Goal: Information Seeking & Learning: Learn about a topic

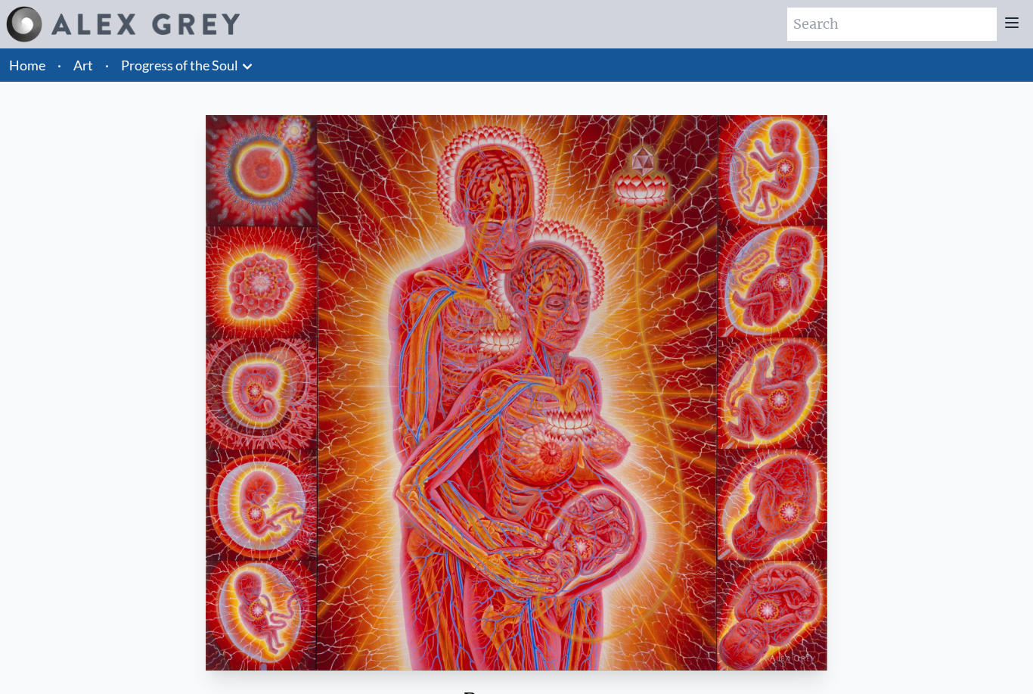
click at [167, 60] on link "Progress of the Soul" at bounding box center [179, 64] width 117 height 21
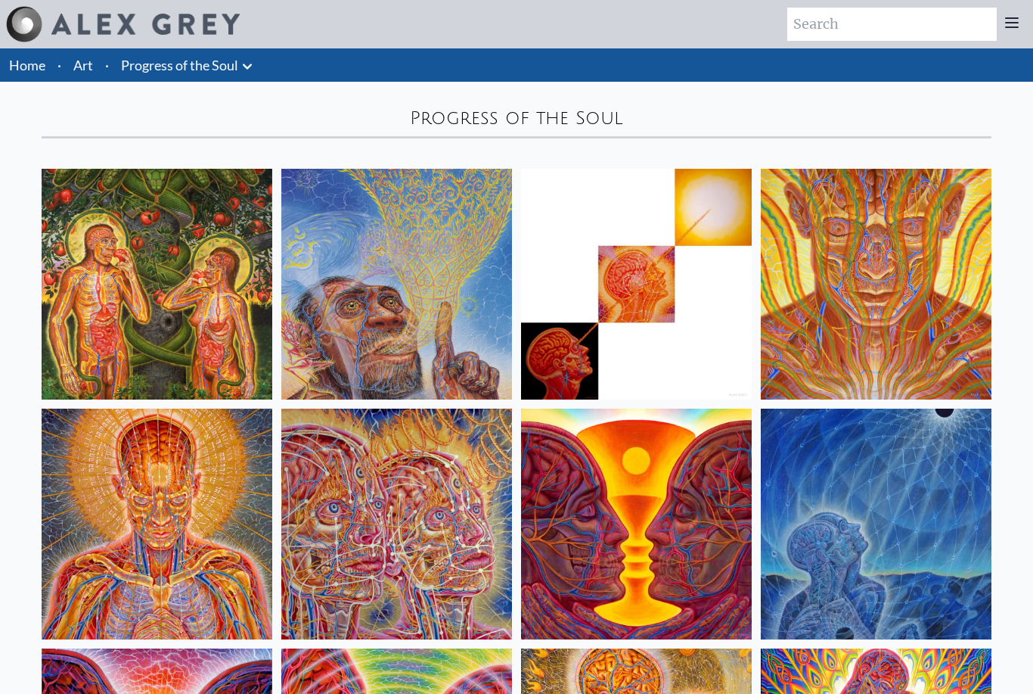
click at [86, 57] on link "Art" at bounding box center [83, 64] width 20 height 21
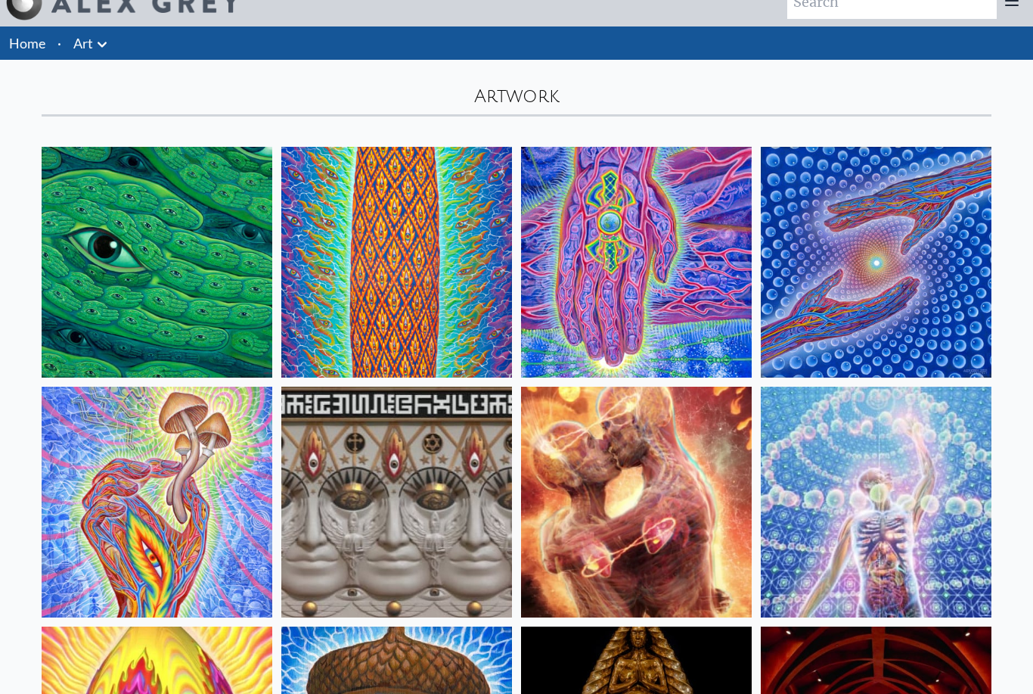
scroll to position [26, 0]
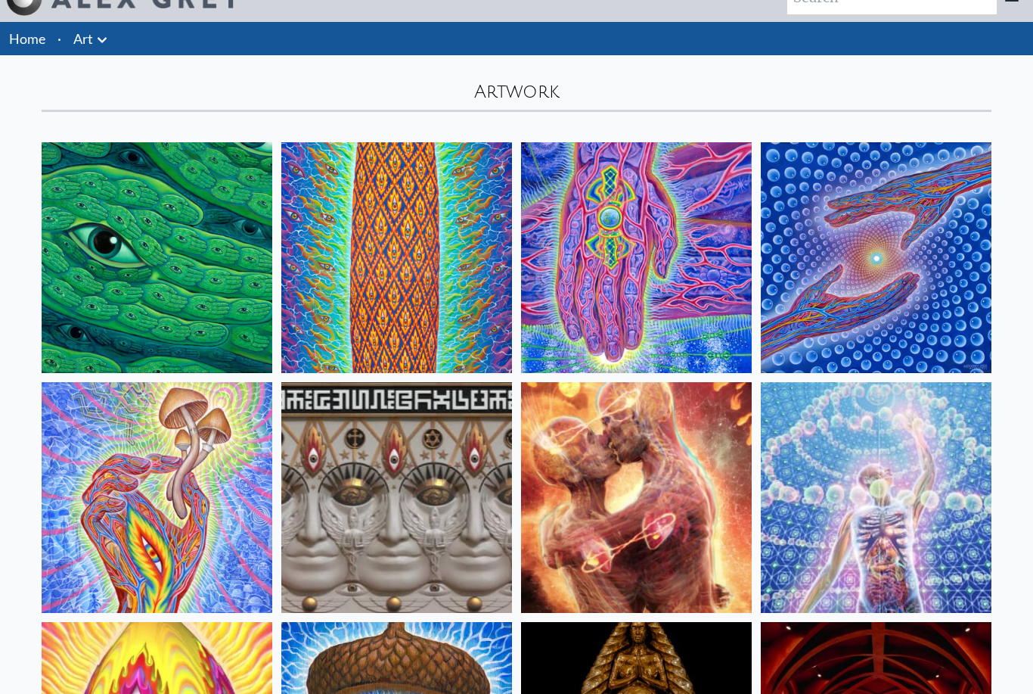
click at [573, 487] on img at bounding box center [636, 497] width 231 height 231
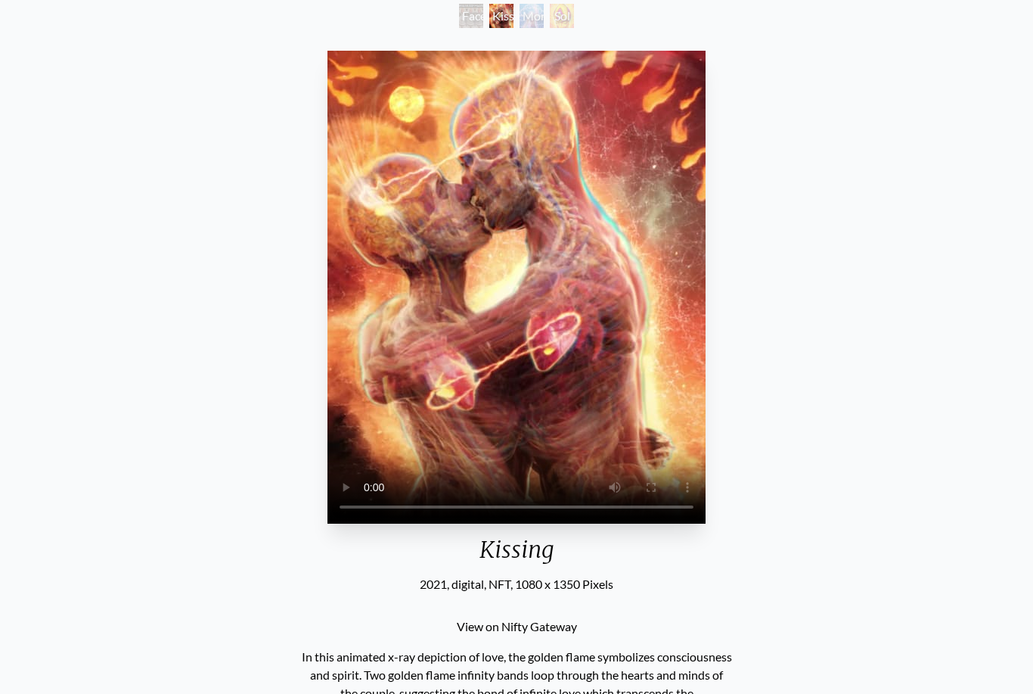
scroll to position [93, 0]
click at [514, 350] on video "Your browser does not support the video tag." at bounding box center [517, 287] width 378 height 473
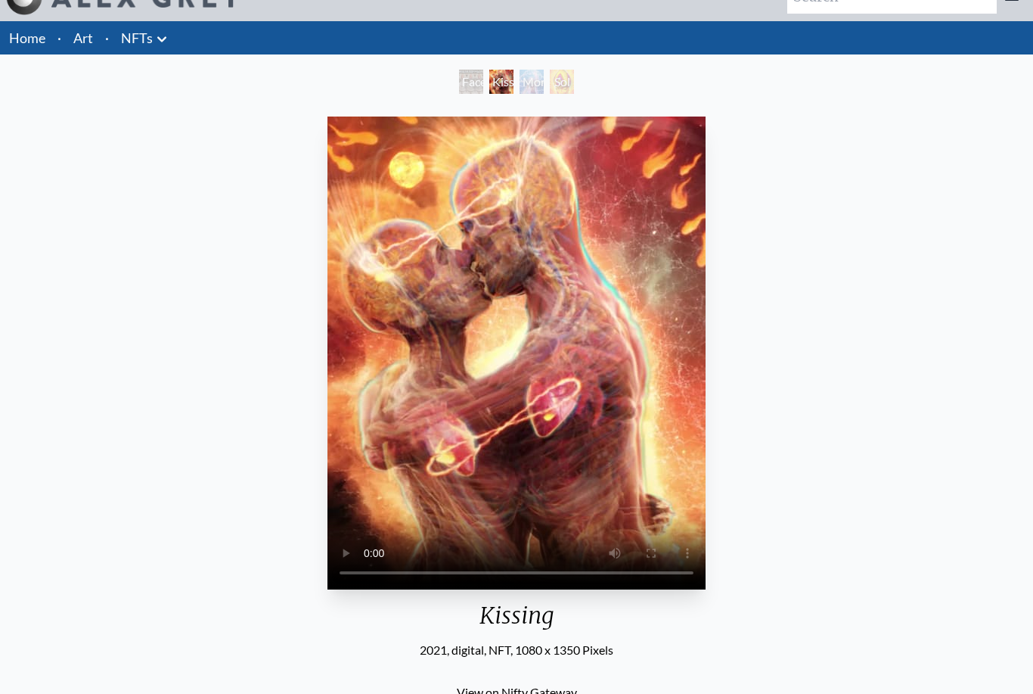
scroll to position [36, 0]
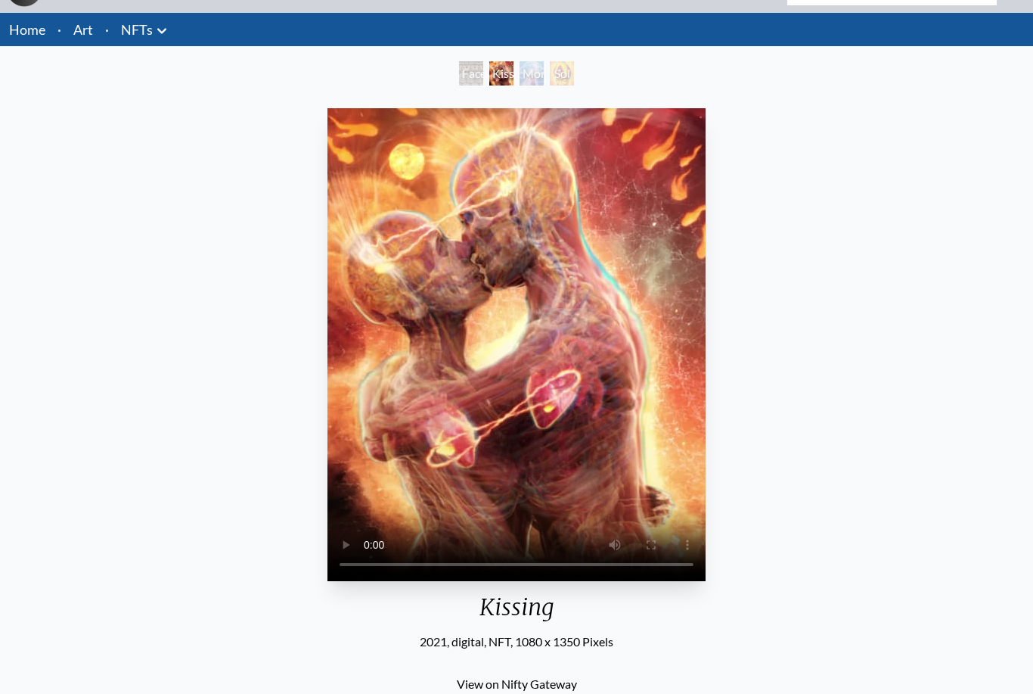
click at [191, 200] on div "Your browser does not support the video tag. Kissing 2021, digital, NFT, 1080 x…" at bounding box center [516, 694] width 1009 height 1184
click at [79, 26] on link "Art" at bounding box center [83, 29] width 20 height 21
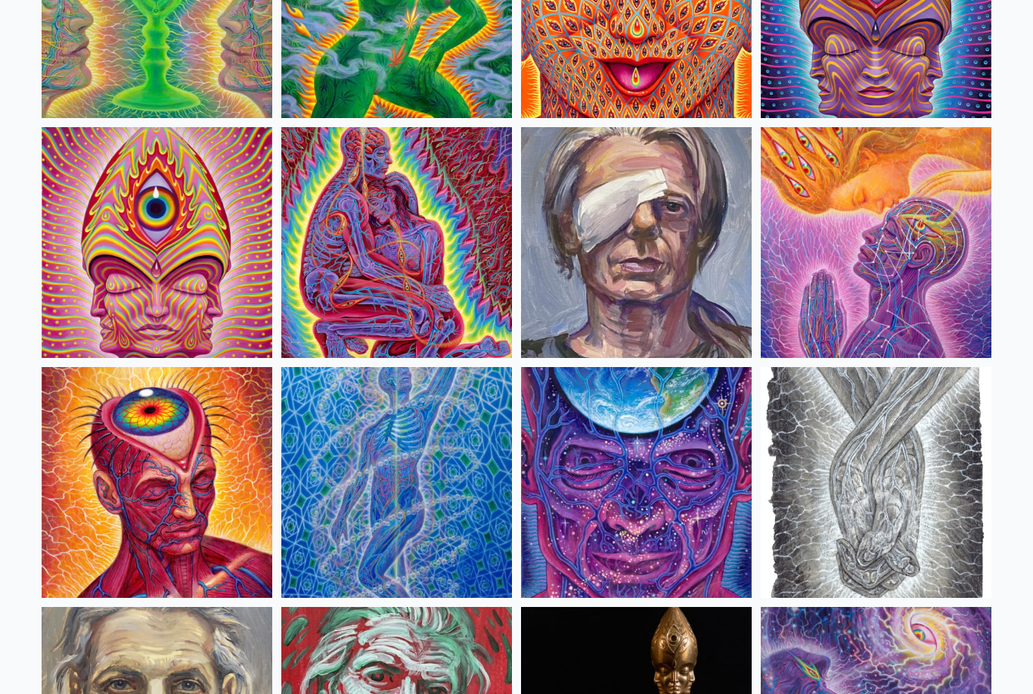
scroll to position [3160, 0]
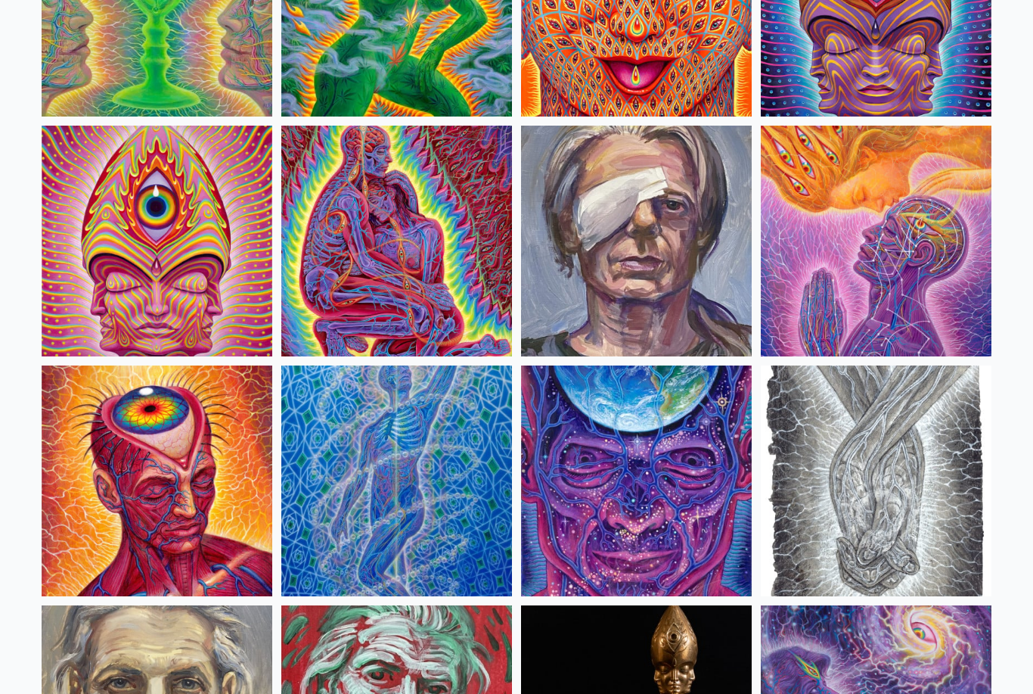
click at [833, 520] on img at bounding box center [876, 481] width 231 height 231
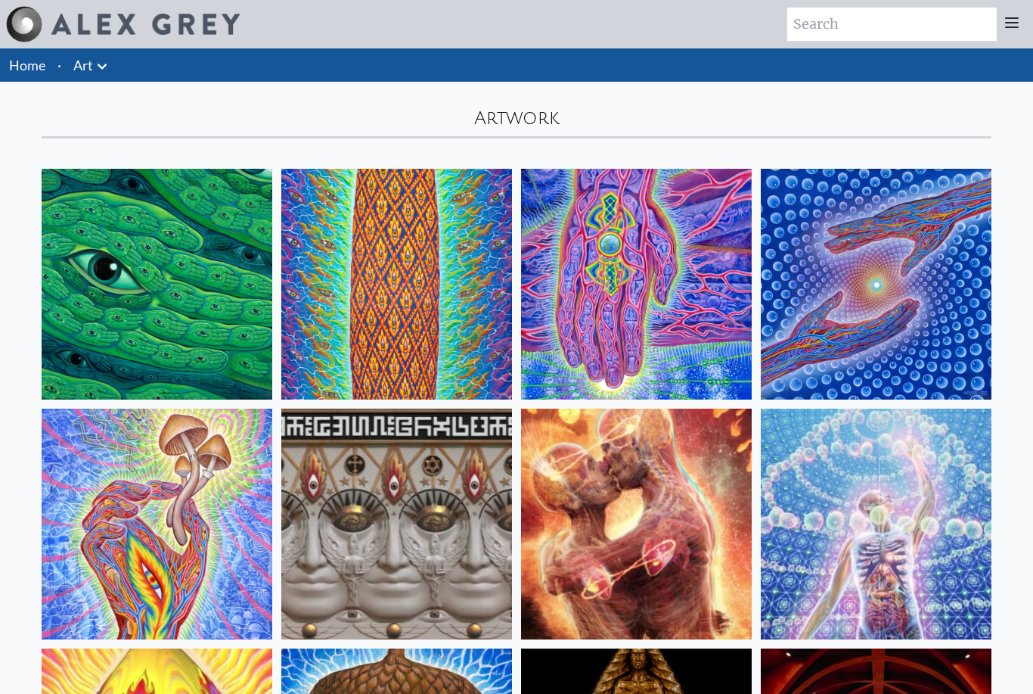
scroll to position [28, 0]
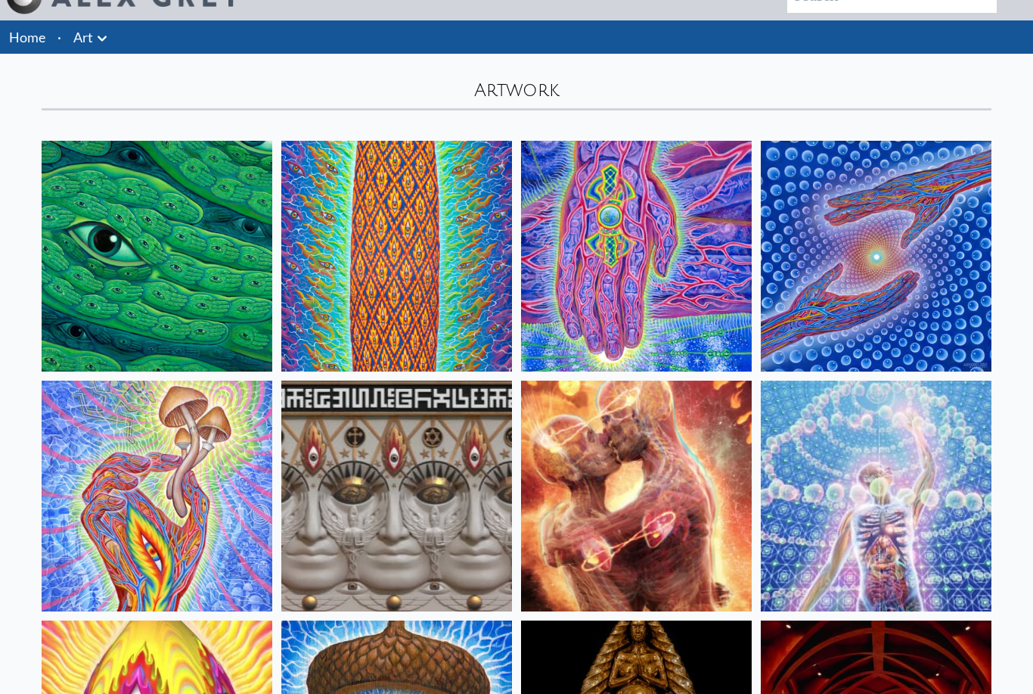
click at [854, 306] on img at bounding box center [876, 256] width 231 height 231
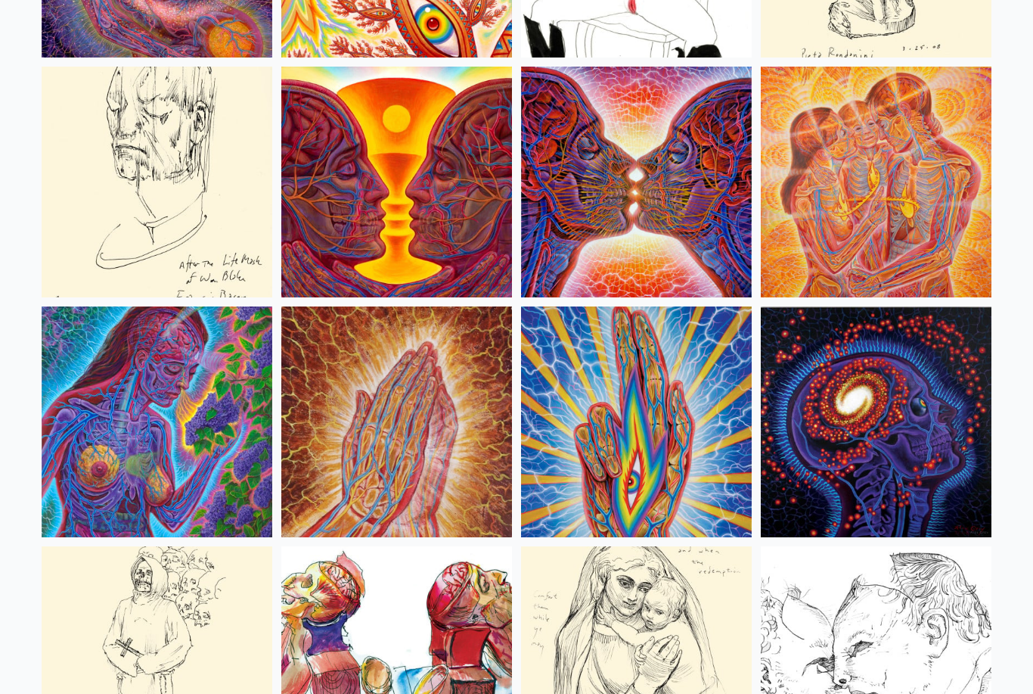
scroll to position [5377, 0]
click at [612, 188] on img at bounding box center [636, 182] width 231 height 231
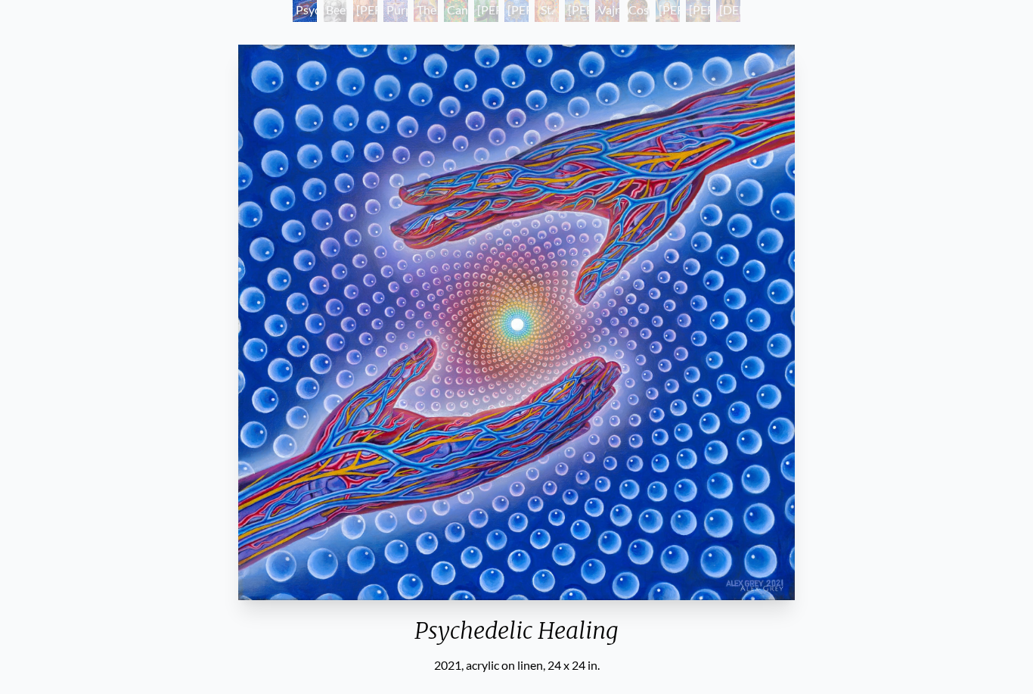
scroll to position [99, 0]
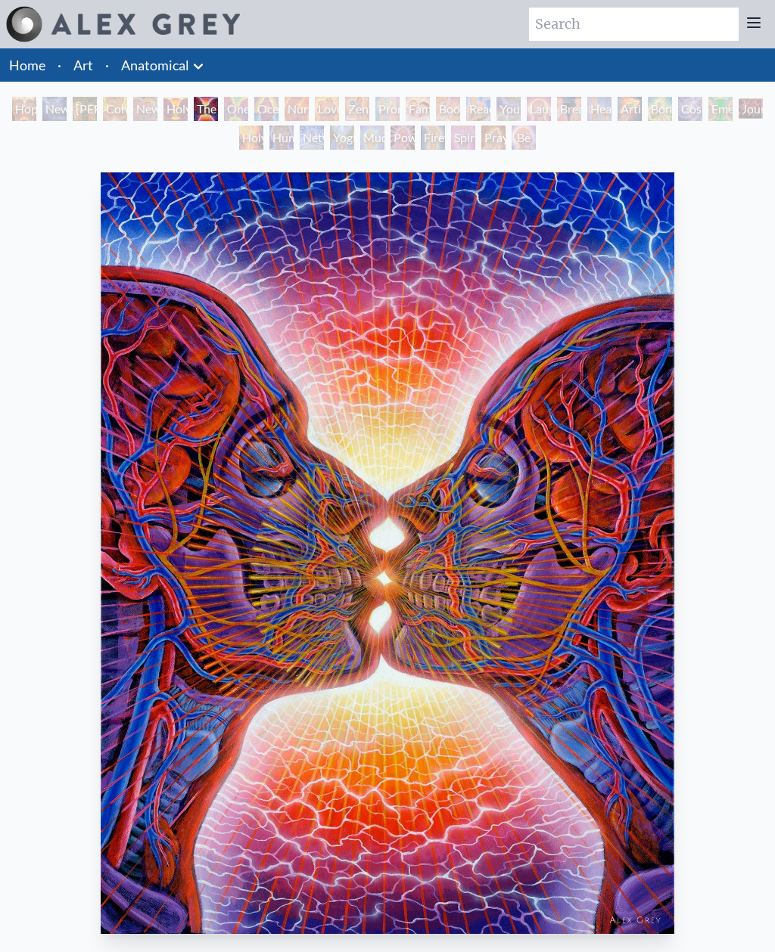
click at [76, 58] on link "Art" at bounding box center [83, 64] width 20 height 21
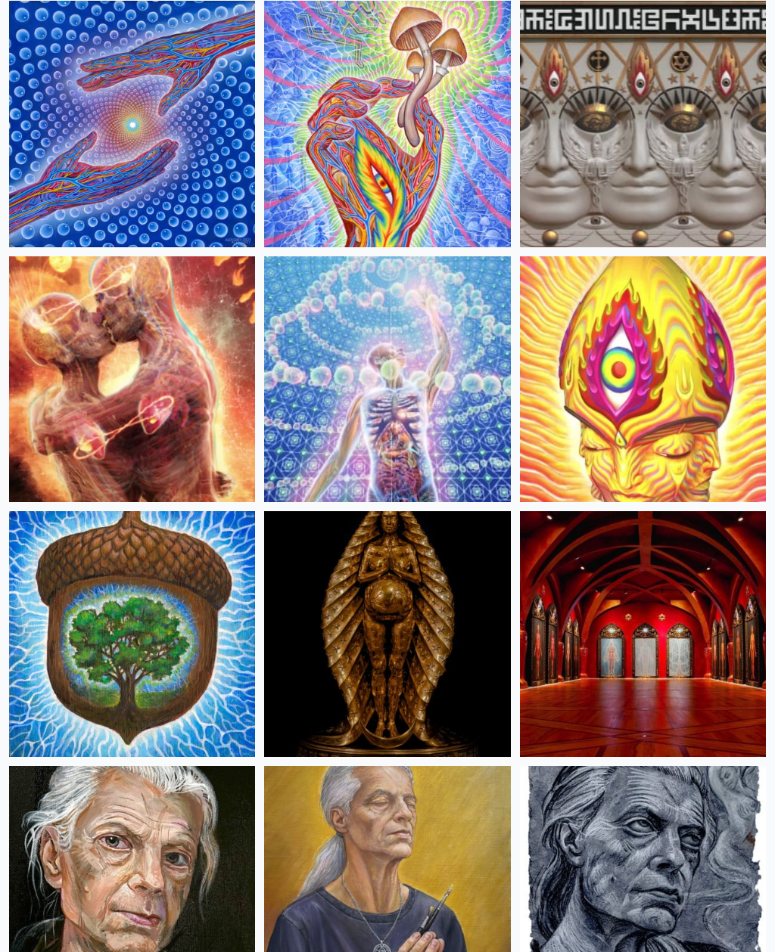
scroll to position [424, 0]
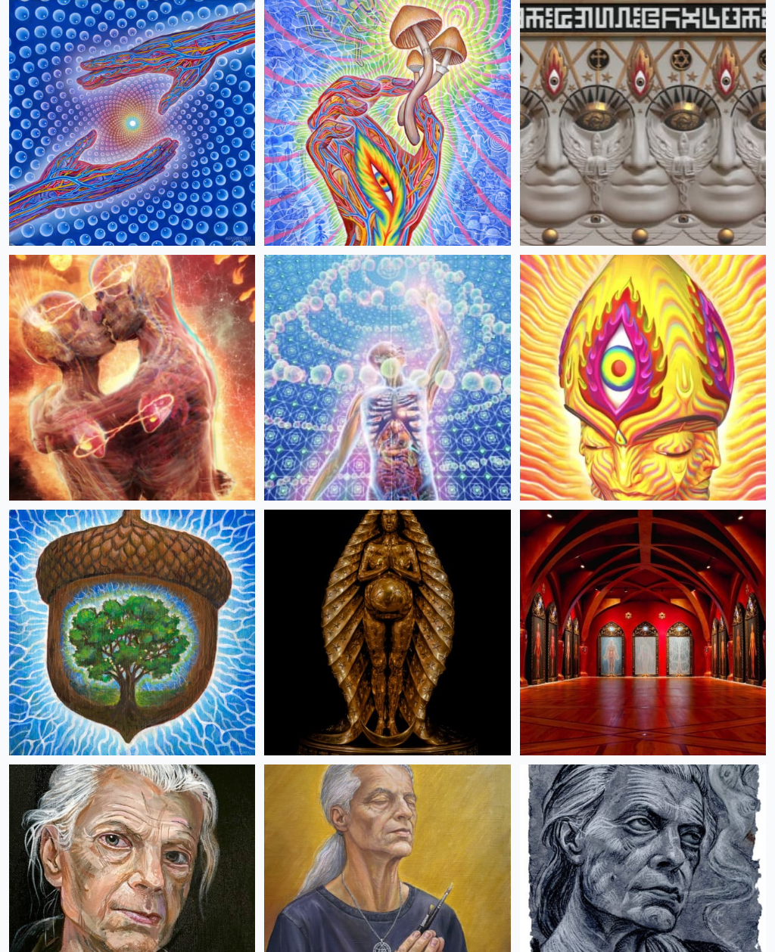
click at [82, 436] on img at bounding box center [132, 378] width 246 height 246
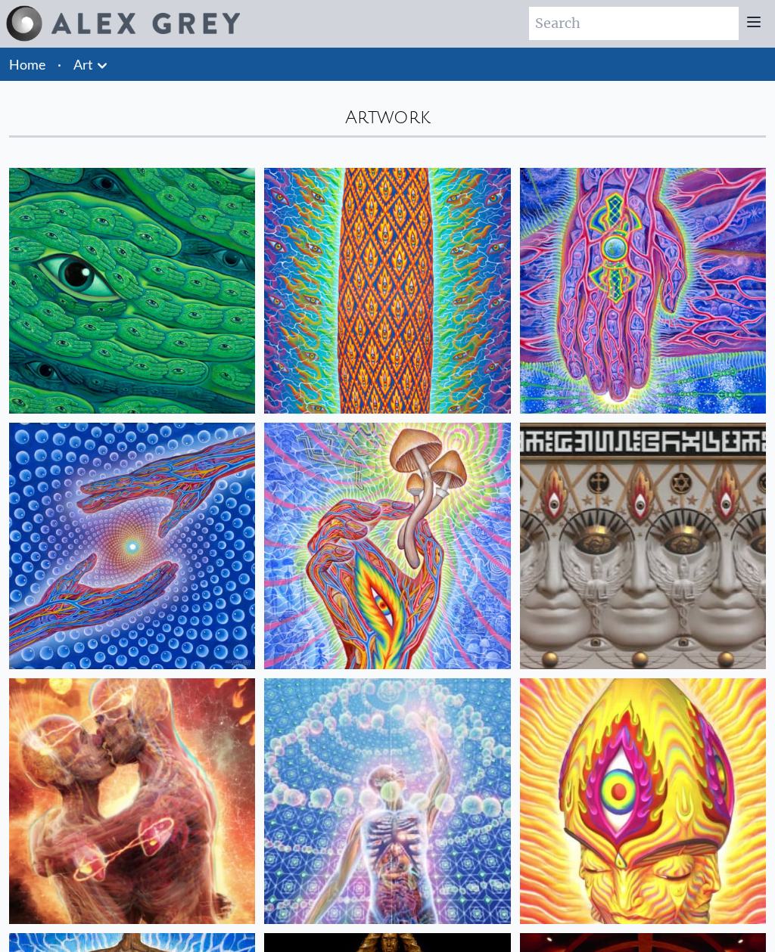
scroll to position [0, 0]
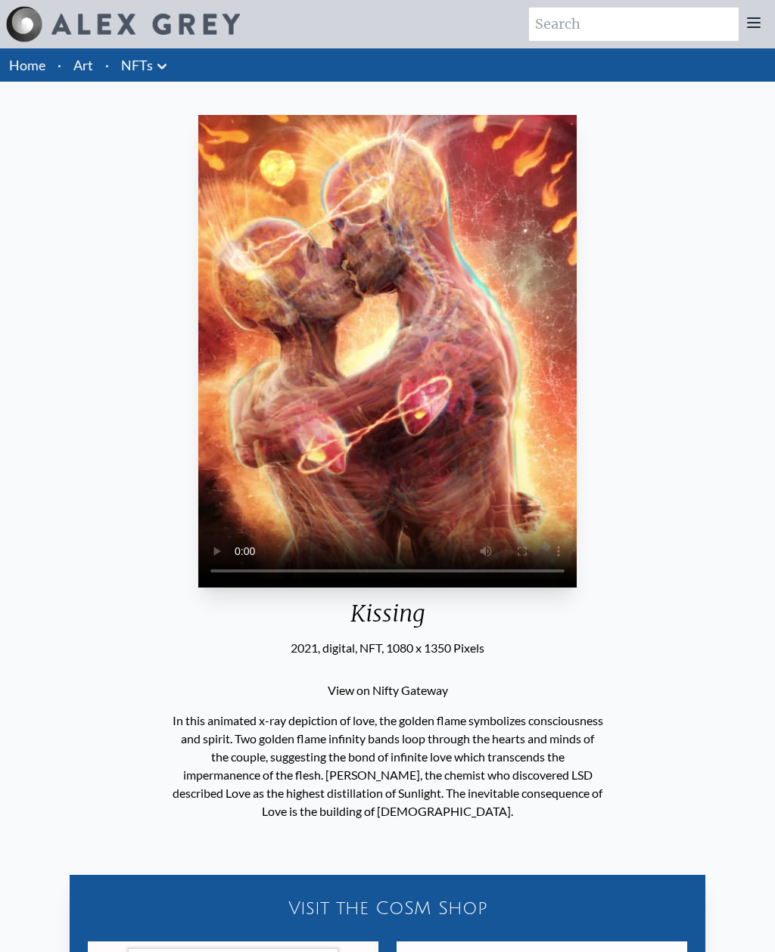
click at [198, 419] on video "Your browser does not support the video tag." at bounding box center [387, 351] width 378 height 473
